Goal: Information Seeking & Learning: Learn about a topic

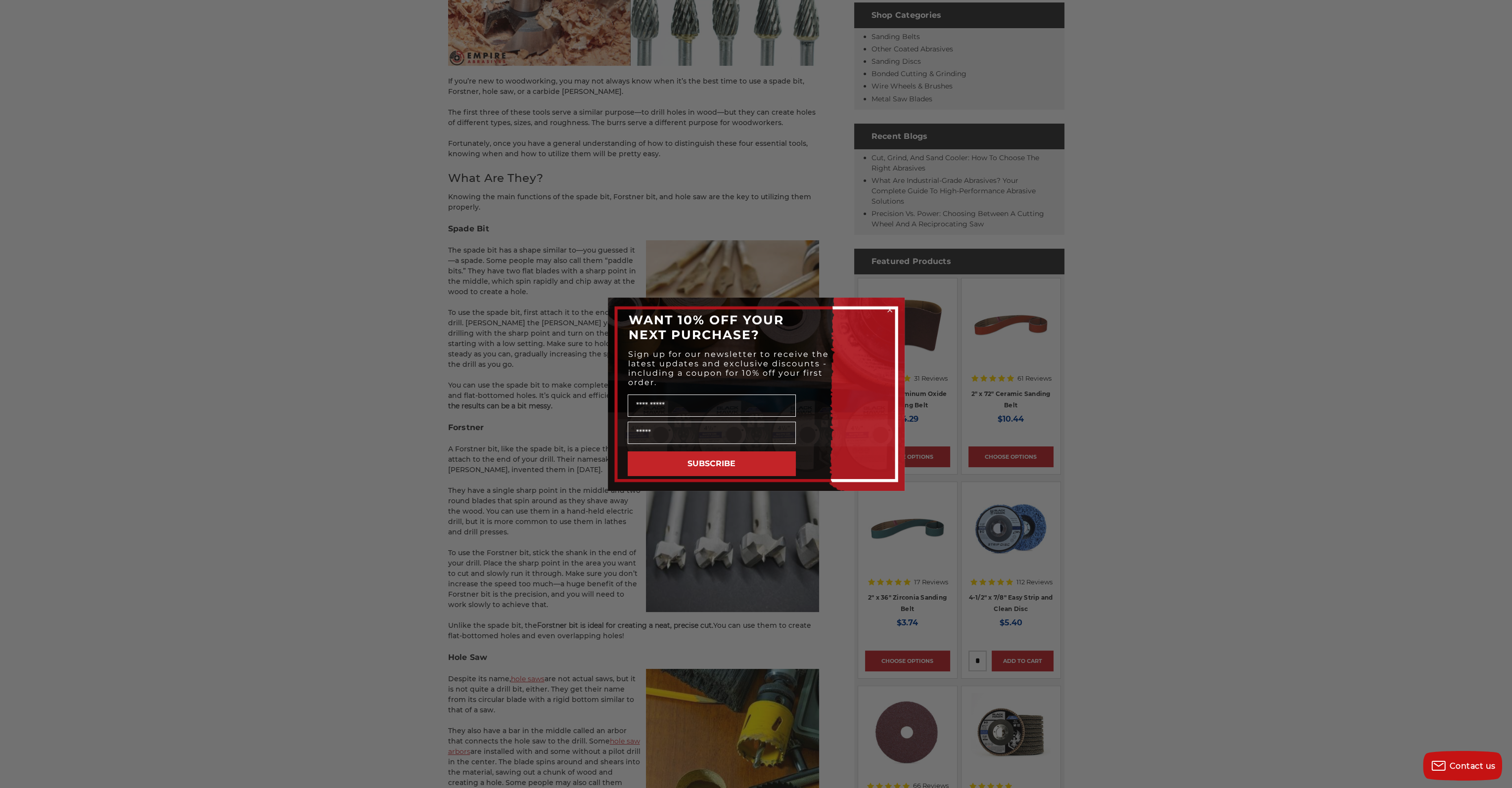
scroll to position [395, 0]
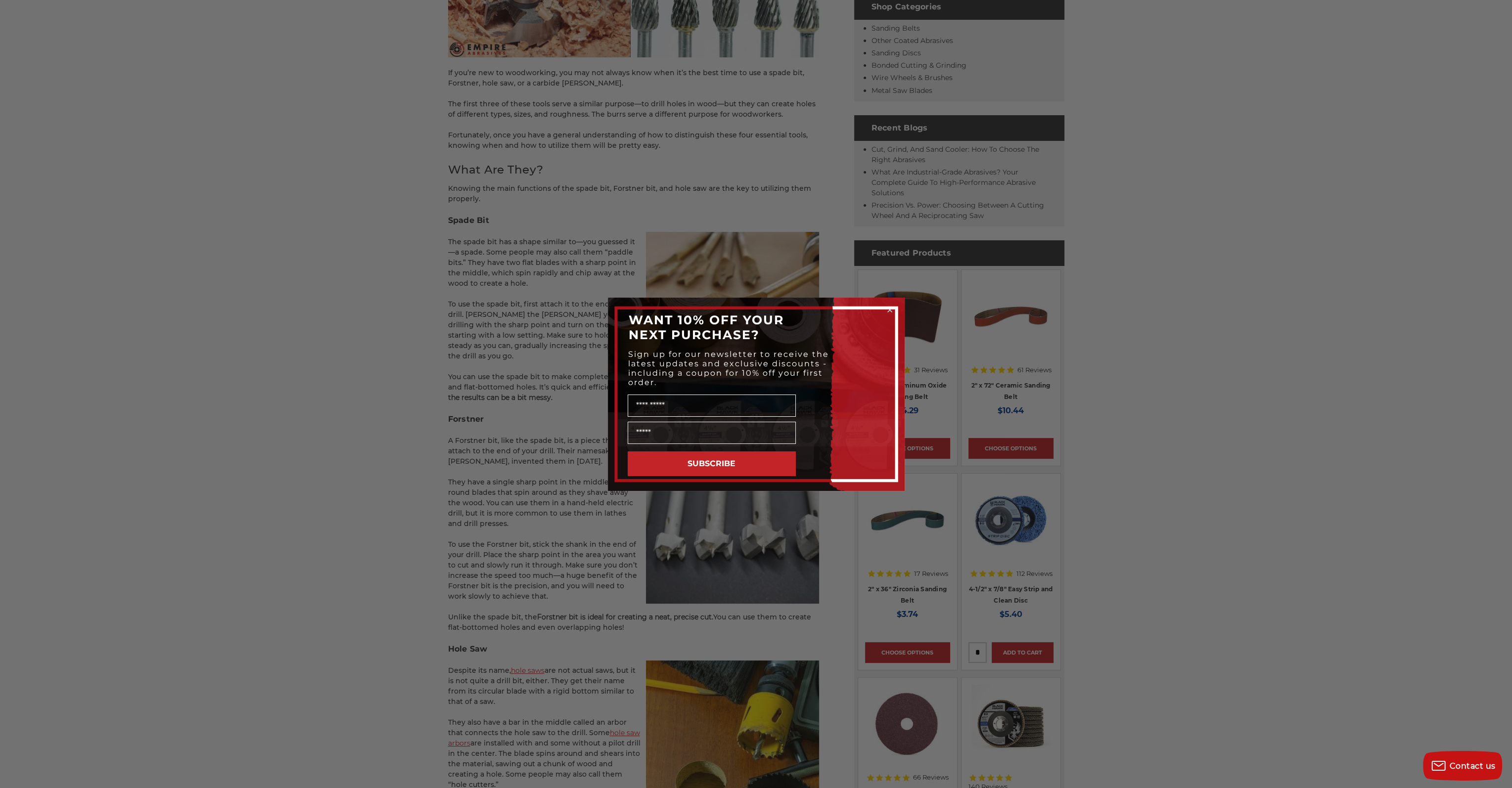
click at [479, 357] on div "Close dialog WANT 10% OFF YOUR NEXT PURCHASE? Sign up for our newsletter to rec…" at bounding box center [756, 394] width 1512 height 788
click at [888, 307] on circle "Close dialog" at bounding box center [889, 309] width 10 height 10
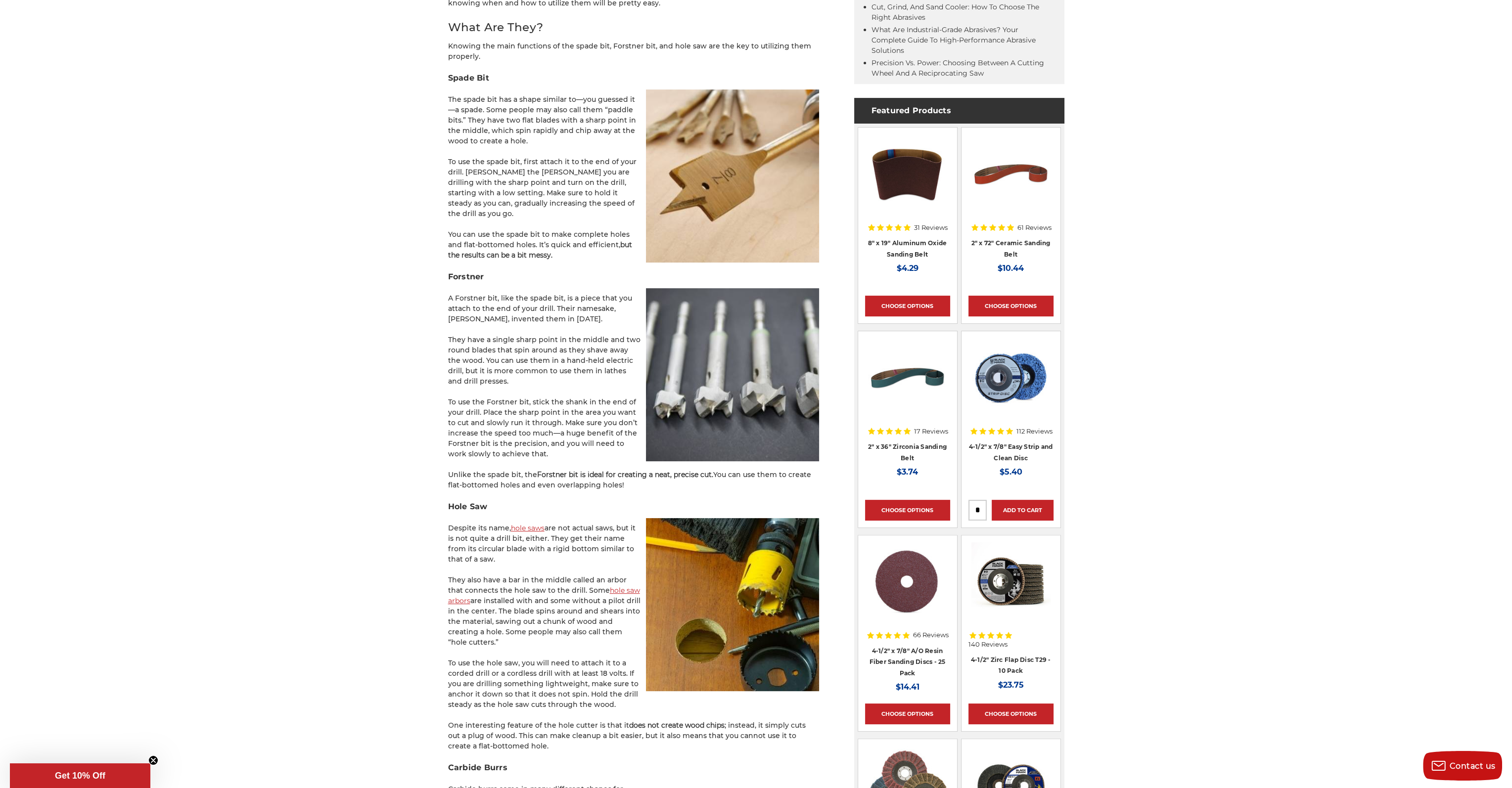
scroll to position [544, 0]
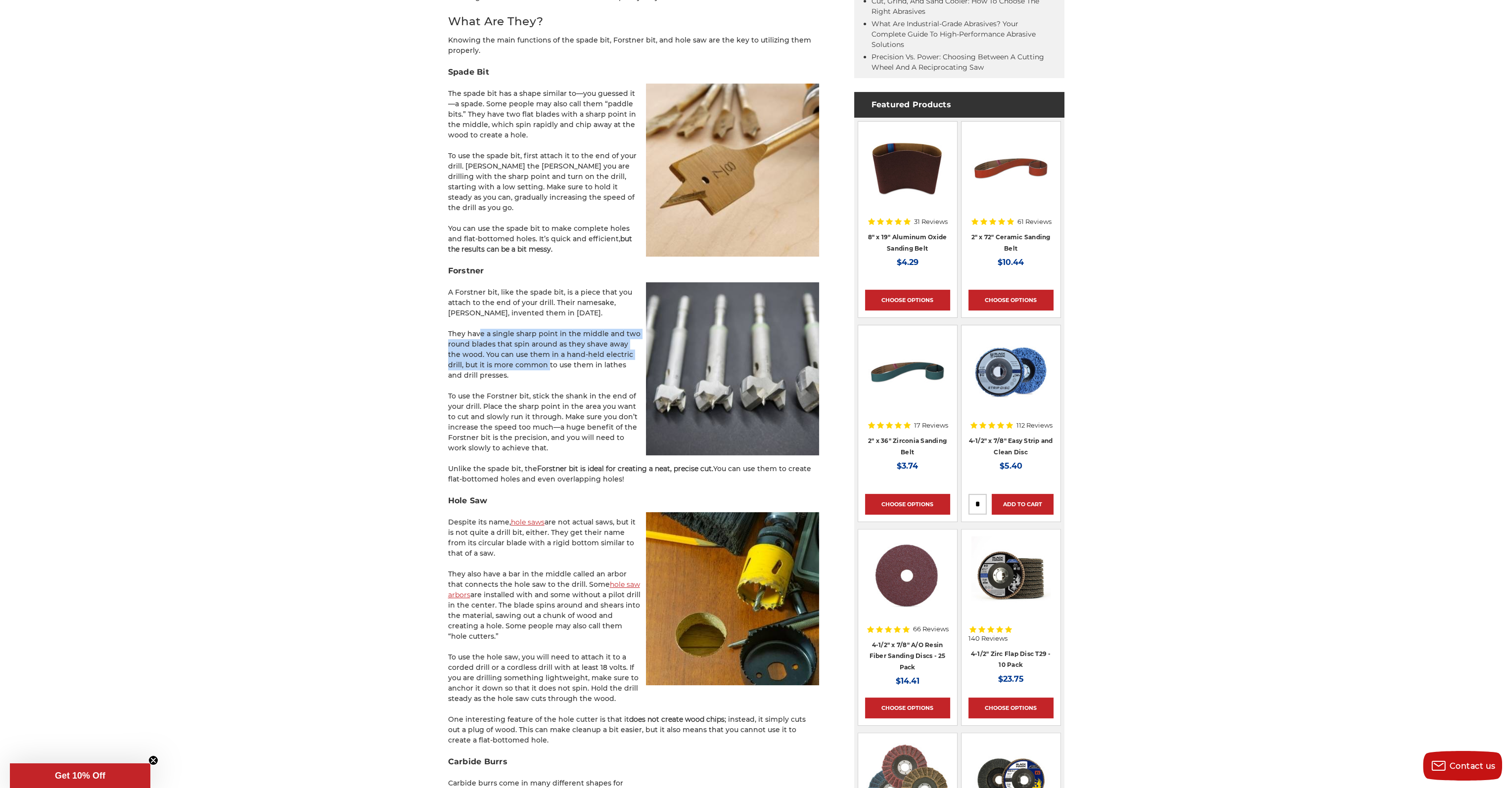
drag, startPoint x: 481, startPoint y: 325, endPoint x: 531, endPoint y: 352, distance: 56.8
click at [531, 352] on p "They have a single sharp point in the middle and two round blades that spin aro…" at bounding box center [634, 354] width 371 height 52
click at [538, 362] on p "They have a single sharp point in the middle and two round blades that spin aro…" at bounding box center [634, 354] width 371 height 52
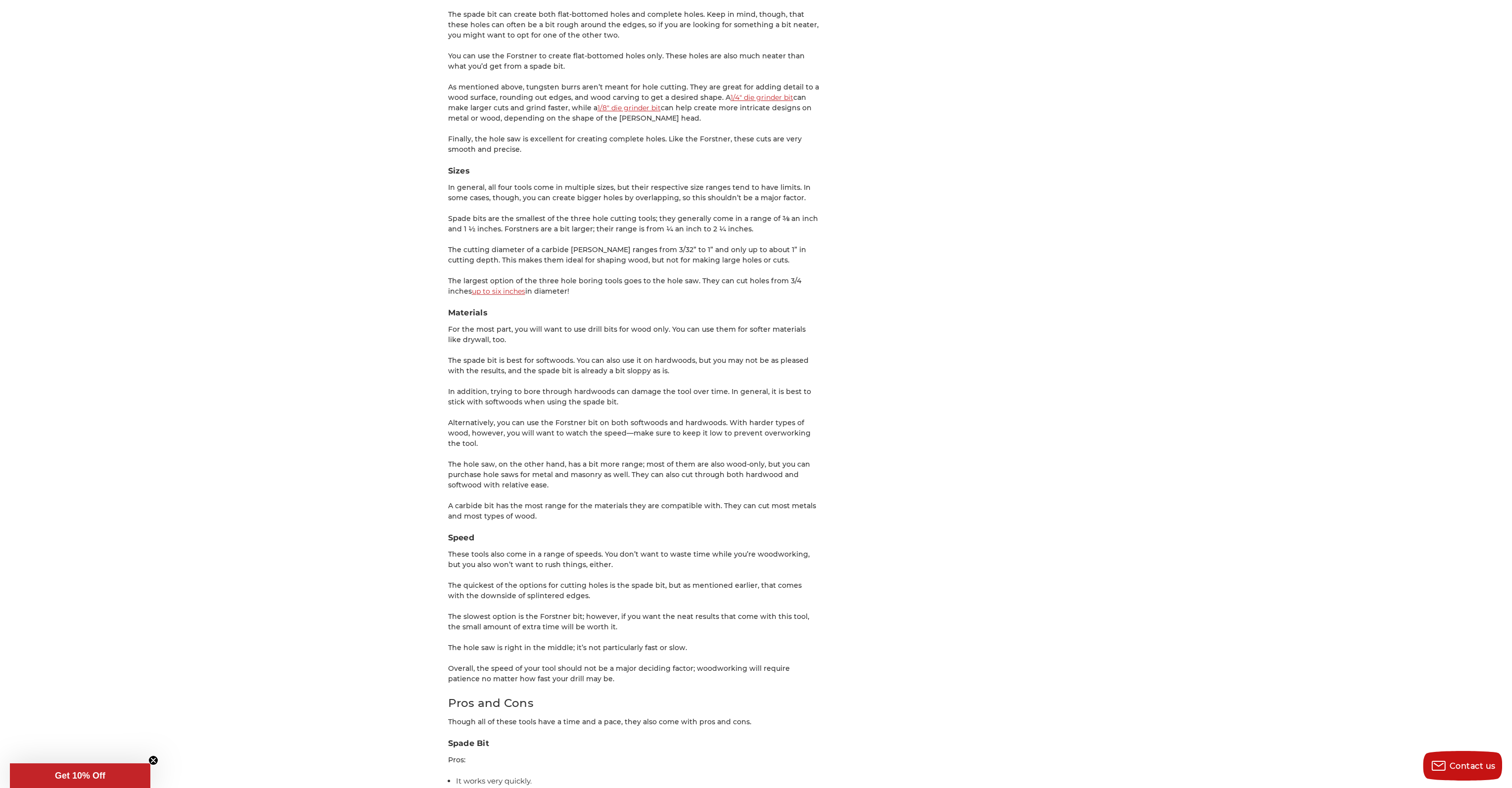
scroll to position [1533, 0]
drag, startPoint x: 660, startPoint y: 406, endPoint x: 693, endPoint y: 410, distance: 33.2
click at [693, 415] on p "Alternatively, you can use the Forstner bit on both softwoods and hardwoods. Wi…" at bounding box center [634, 430] width 371 height 31
click at [685, 415] on p "Alternatively, you can use the Forstner bit on both softwoods and hardwoods. Wi…" at bounding box center [634, 430] width 371 height 31
click at [682, 417] on div "If you’re new to woodworking, you may not always know when it’s the best time t…" at bounding box center [634, 96] width 371 height 2847
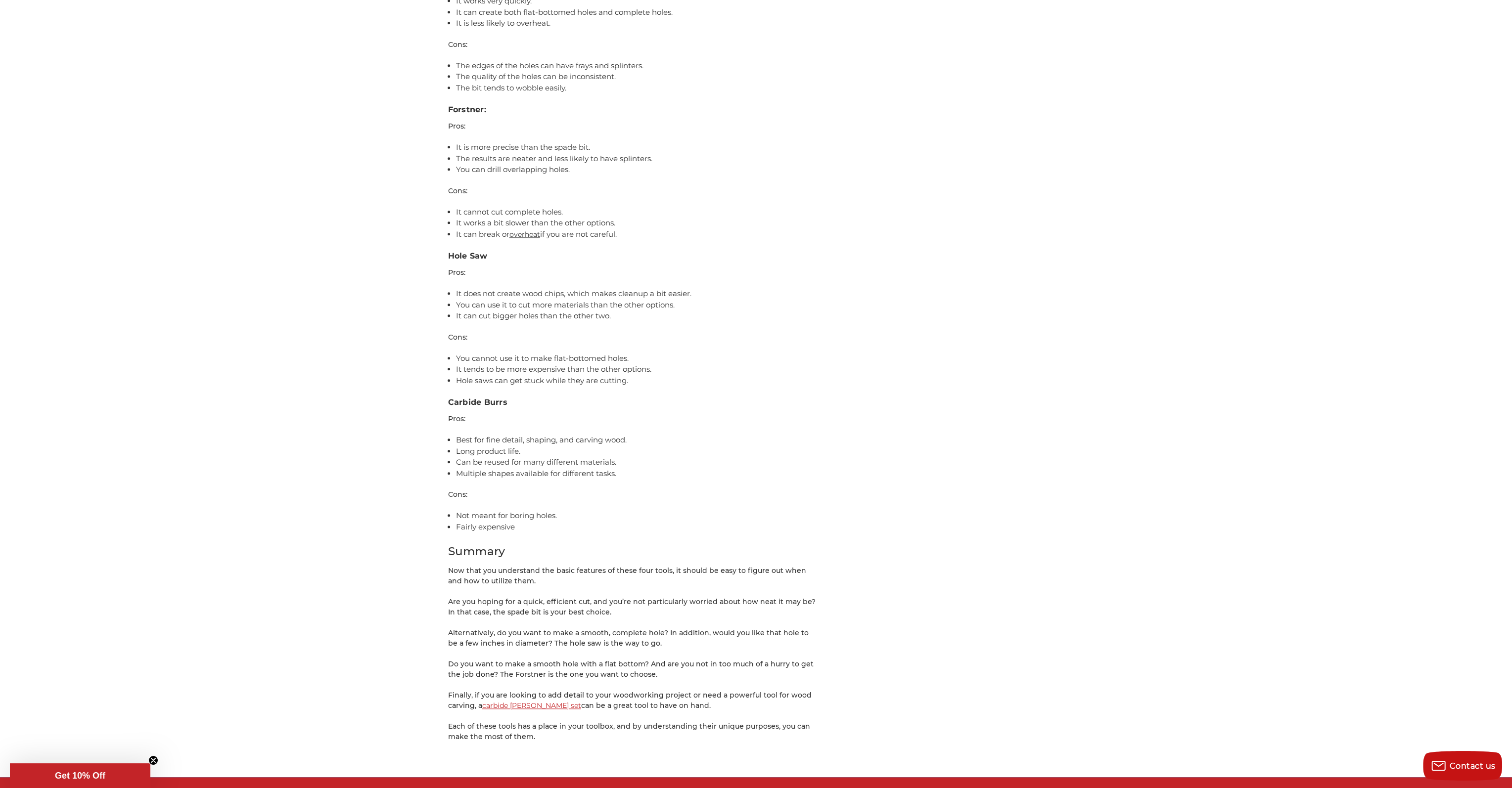
scroll to position [2324, 0]
